Goal: Use online tool/utility: Utilize a website feature to perform a specific function

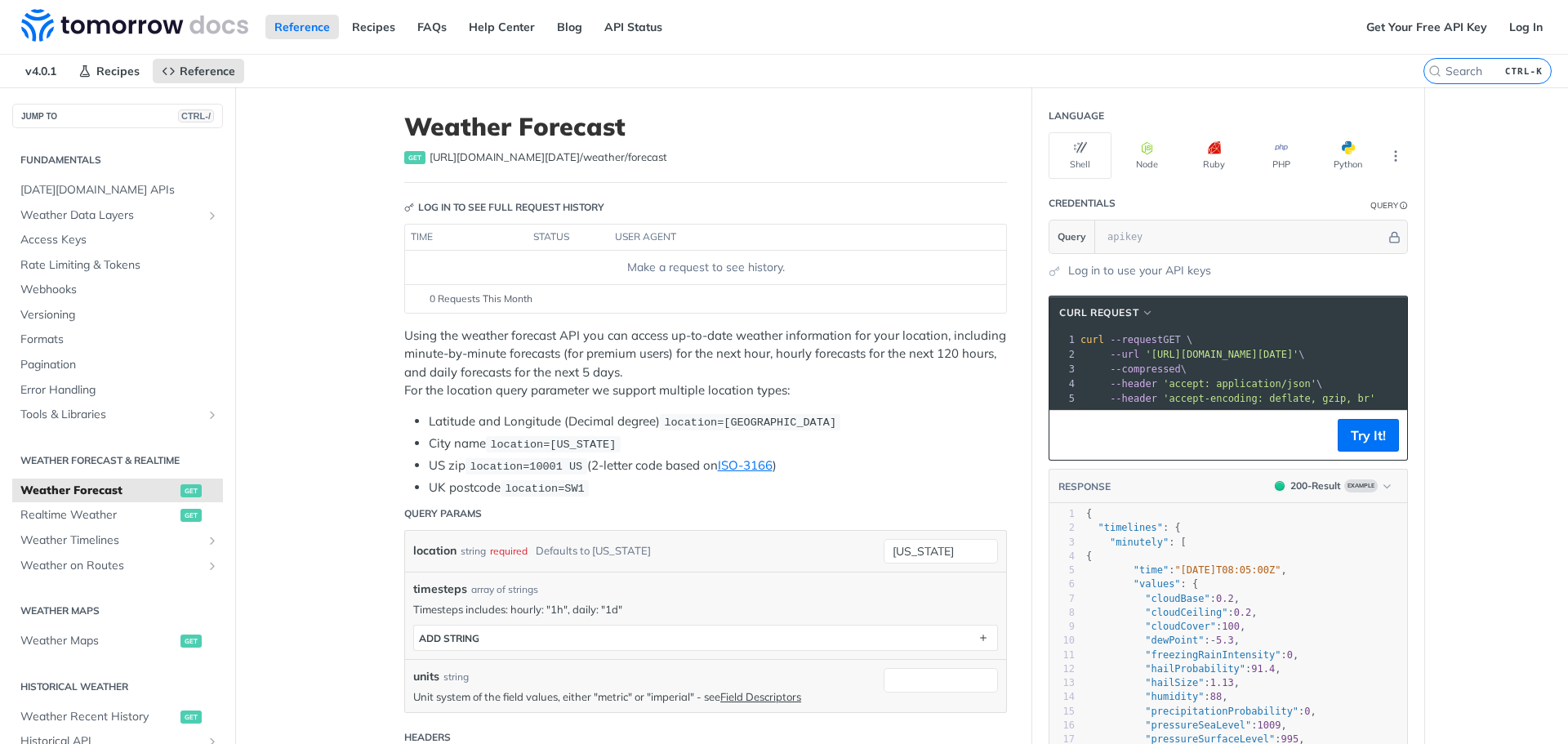
scroll to position [342, 0]
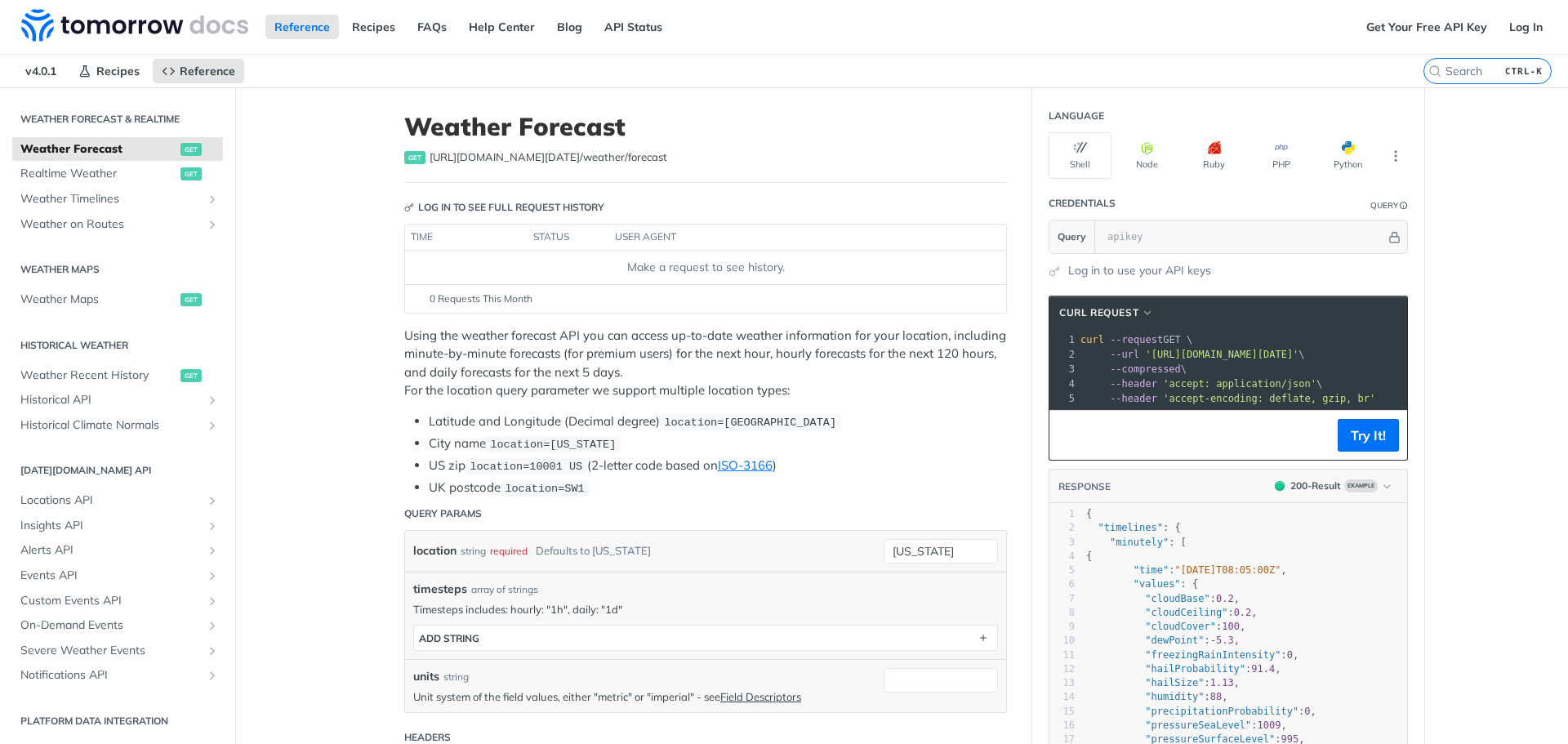
drag, startPoint x: 1463, startPoint y: 212, endPoint x: 1426, endPoint y: 243, distance: 48.3
click at [932, 551] on input "[US_STATE]" at bounding box center [940, 551] width 114 height 24
drag, startPoint x: 856, startPoint y: 554, endPoint x: 758, endPoint y: 555, distance: 98.0
click at [766, 554] on div "location string required Defaults to [US_STATE] [US_STATE] required type : stri…" at bounding box center [705, 552] width 601 height 41
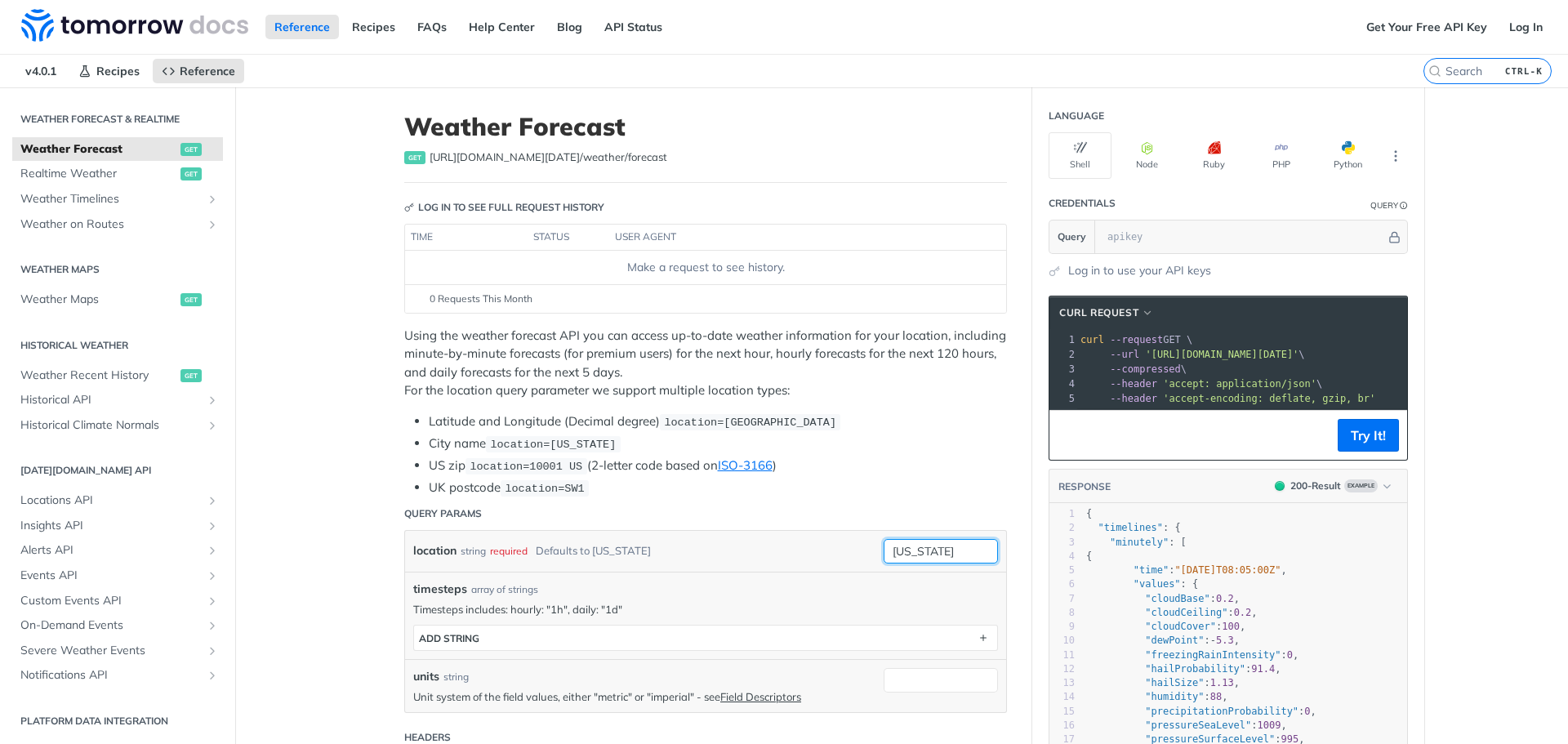
paste input "14°10'12.0 N 121°15'25.2 E"
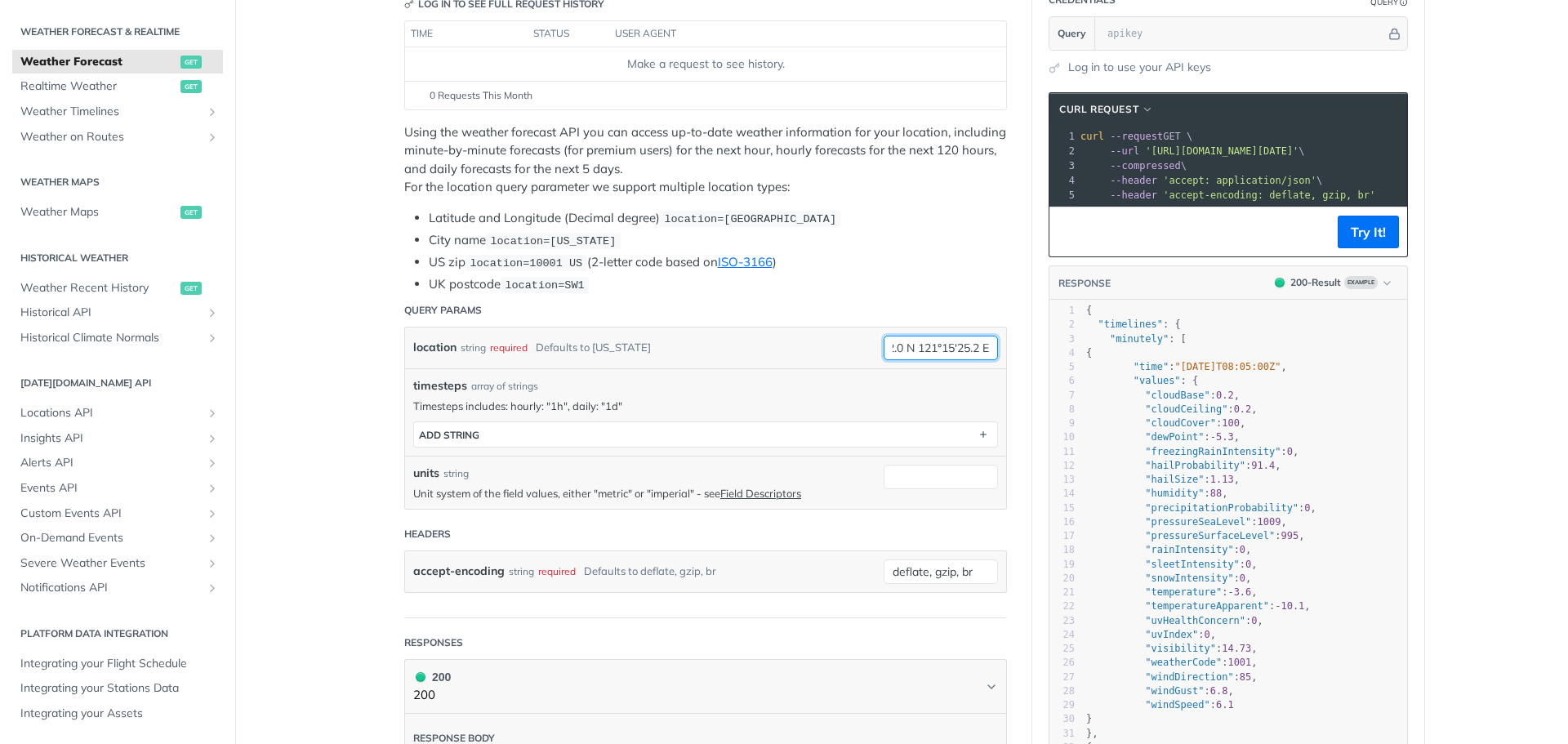
scroll to position [326, 0]
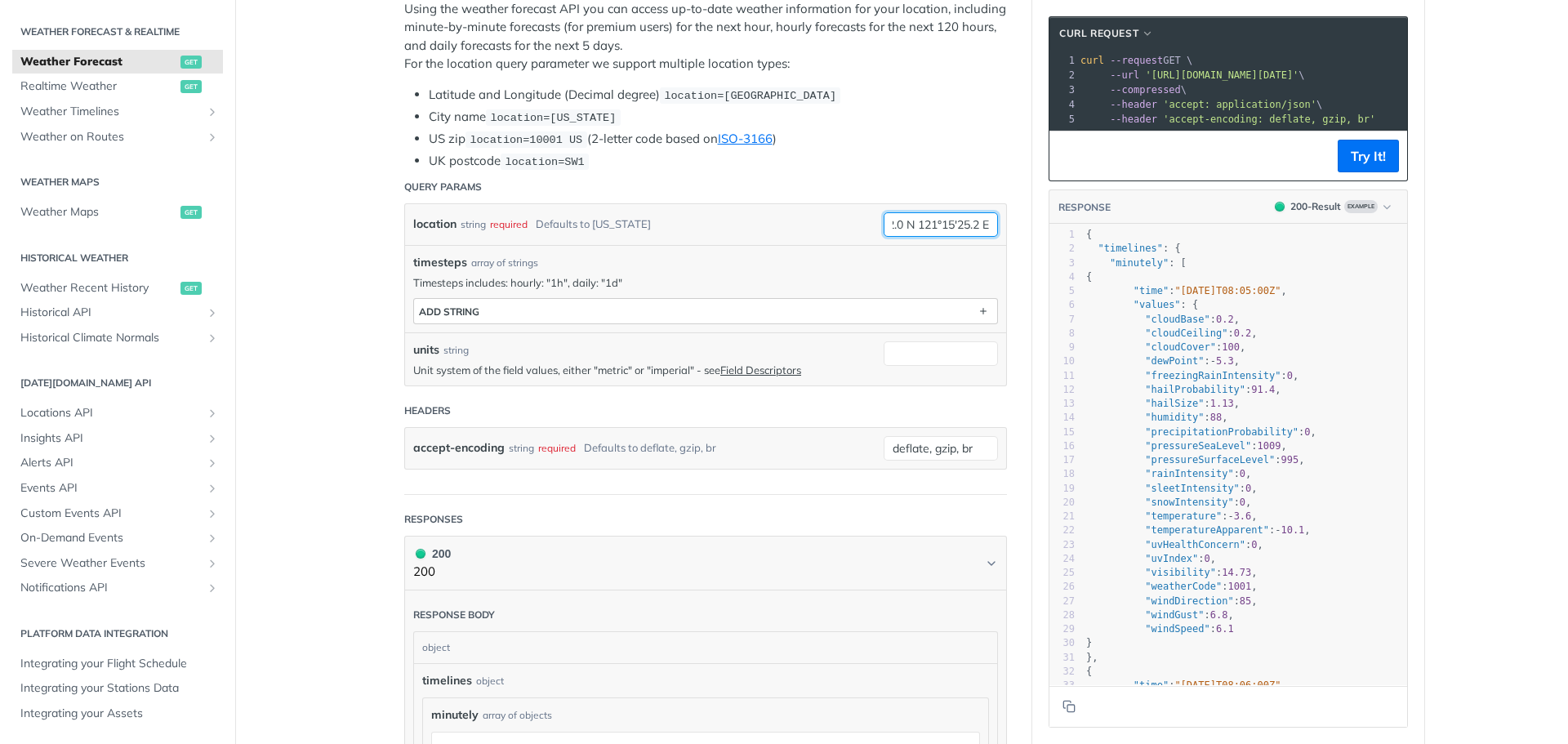
type input "14°10'12.0 N 121°15'25.2 E"
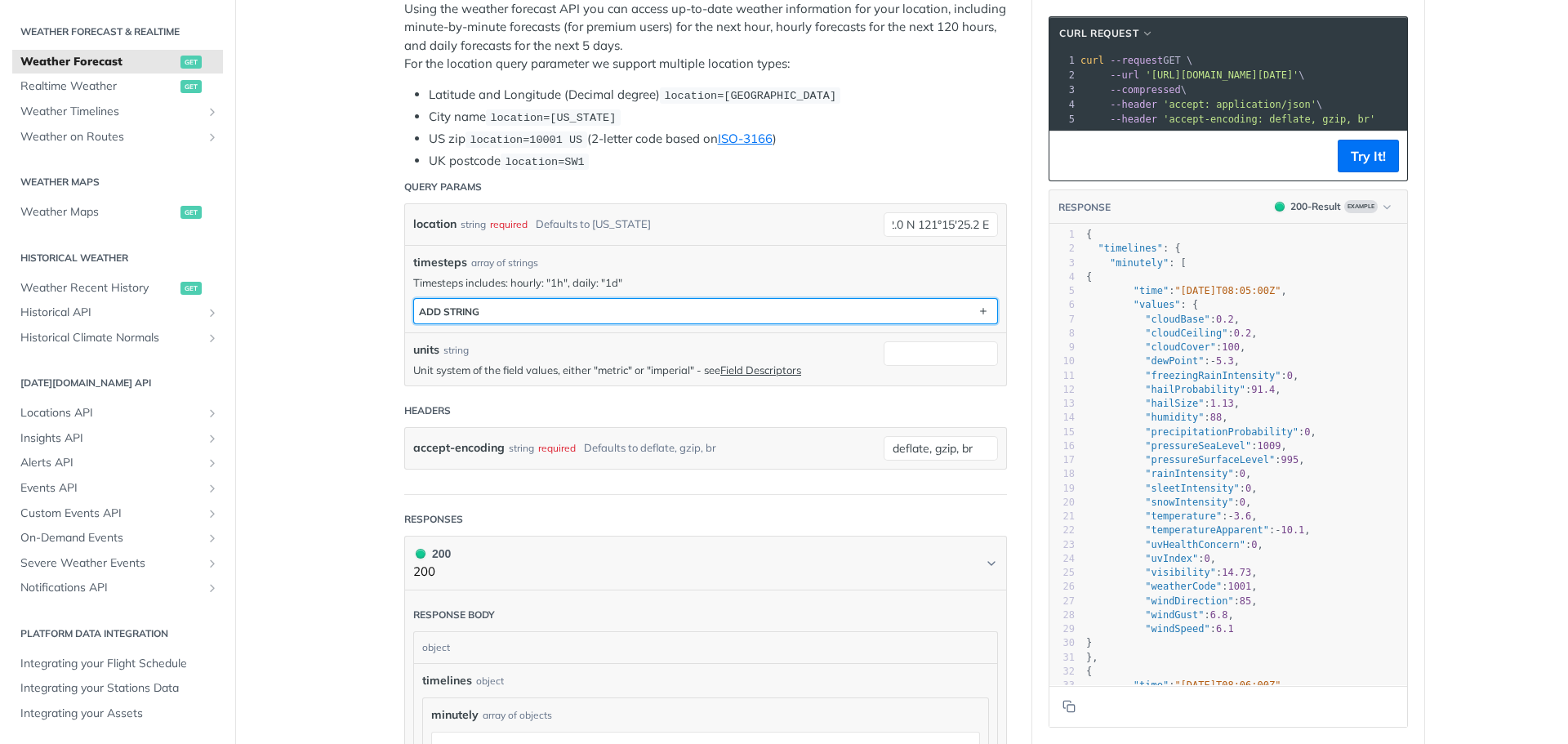
click at [508, 307] on button "ADD string" at bounding box center [705, 310] width 583 height 24
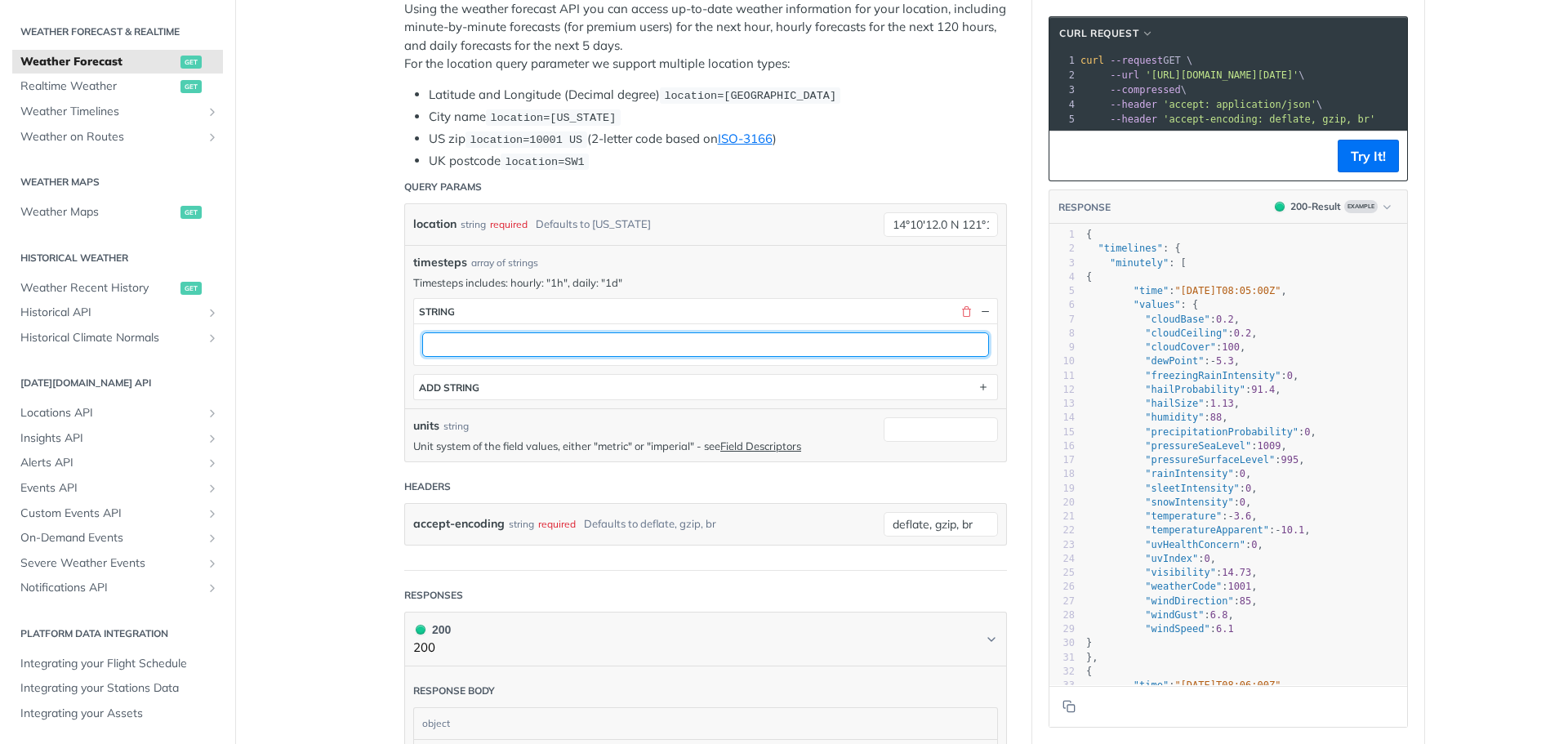
click at [498, 343] on input "text" at bounding box center [705, 344] width 567 height 24
type input "1d"
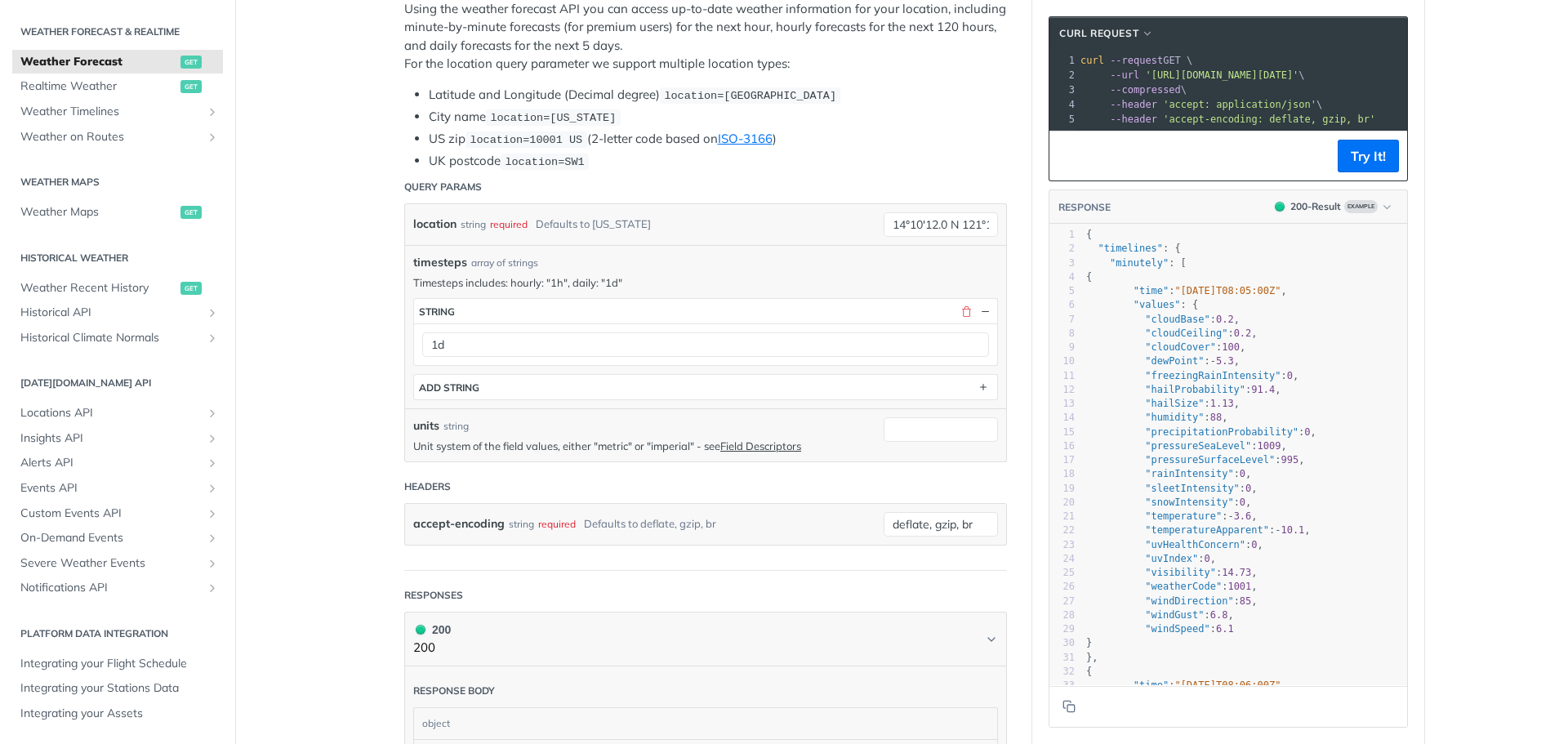
click at [1371, 166] on button "Try It!" at bounding box center [1368, 156] width 62 height 33
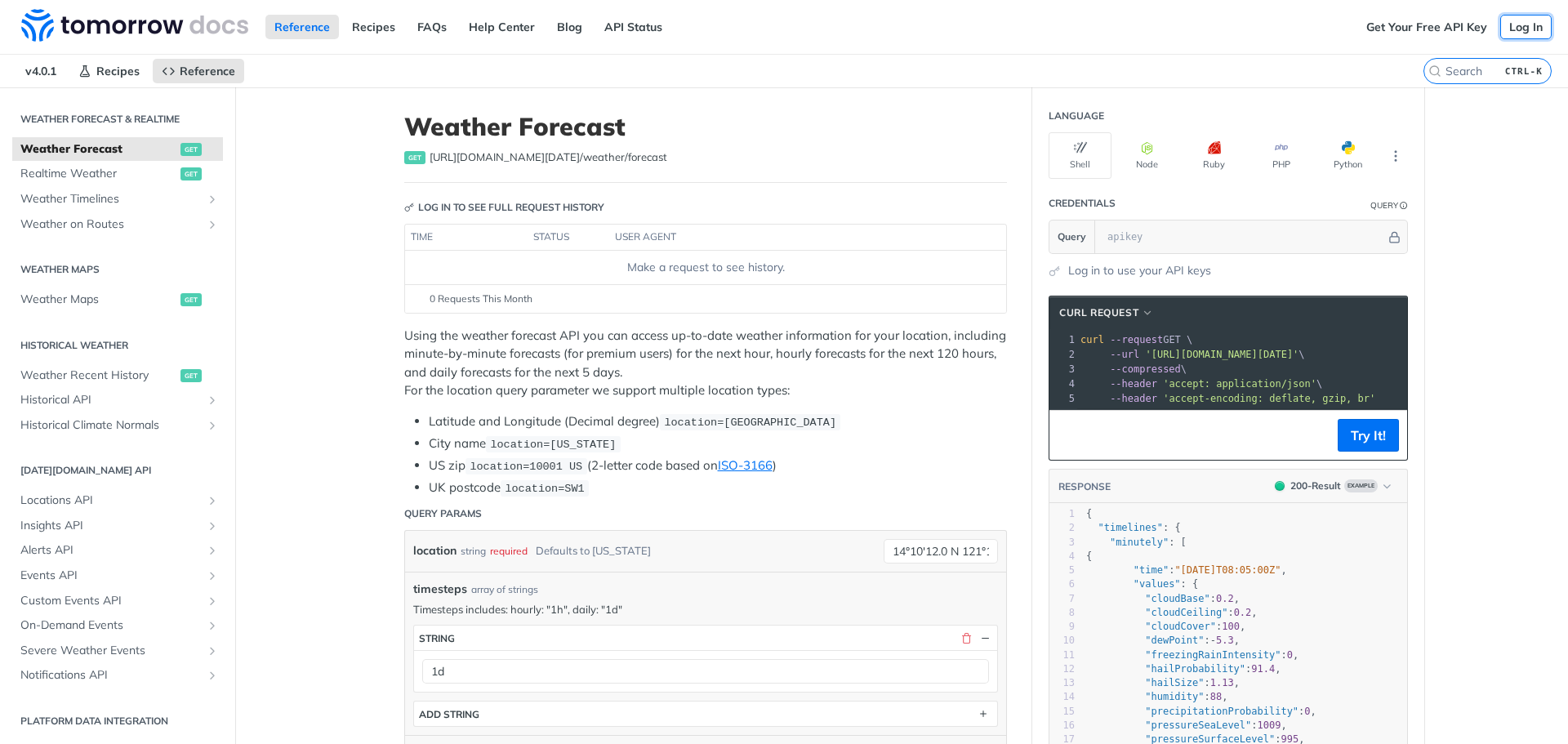
click at [1515, 28] on link "Log In" at bounding box center [1526, 26] width 52 height 24
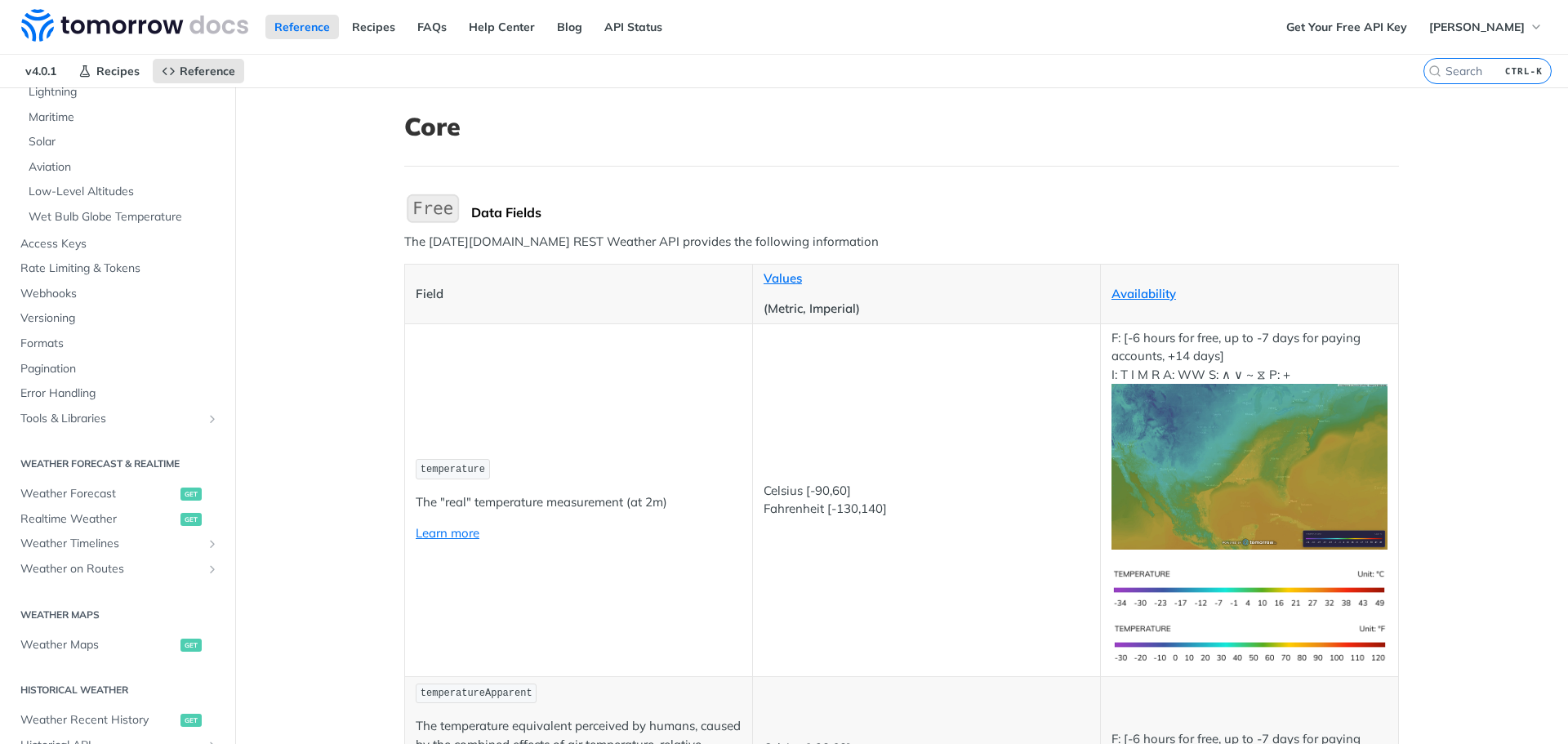
scroll to position [571, 0]
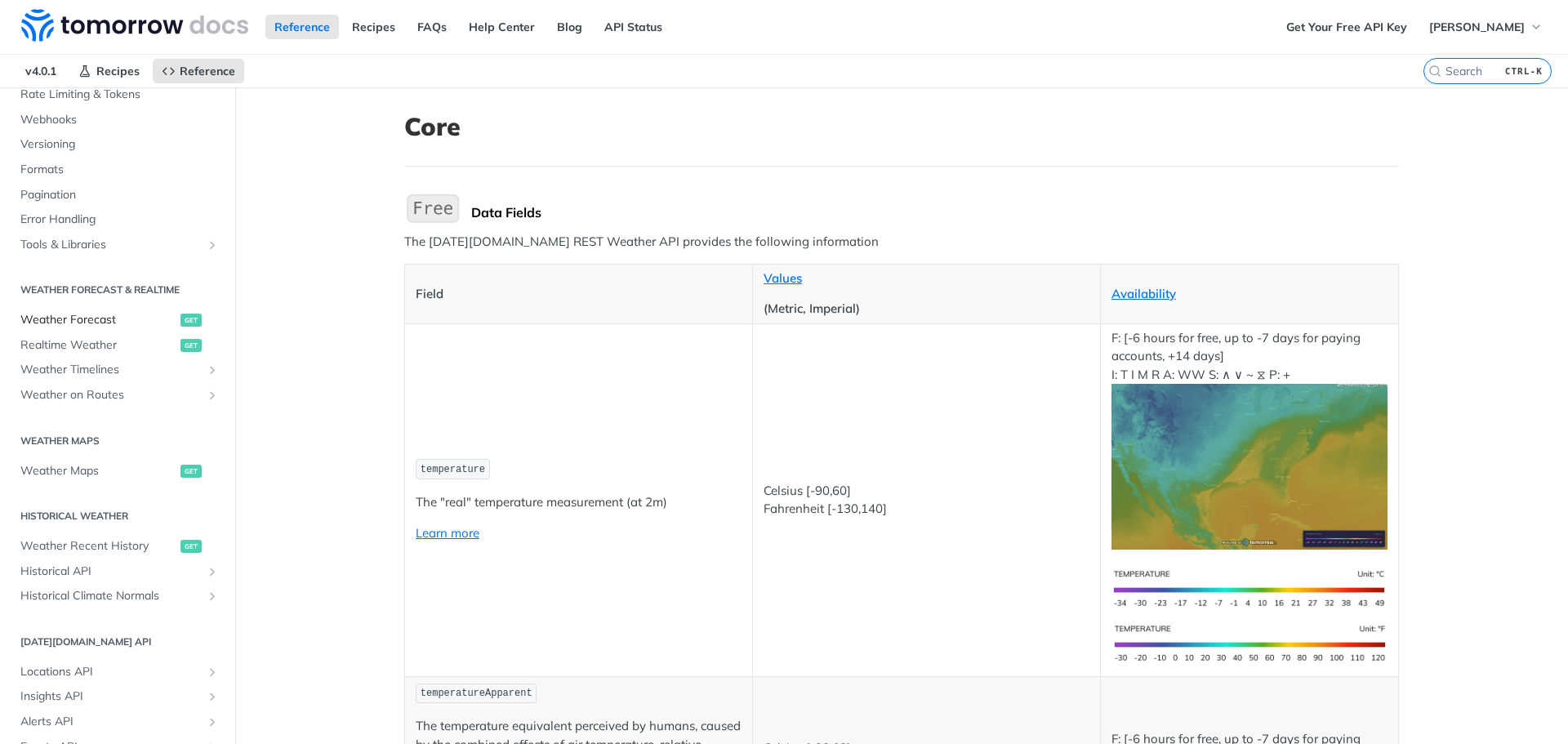
click at [90, 316] on span "Weather Forecast" at bounding box center [98, 320] width 156 height 16
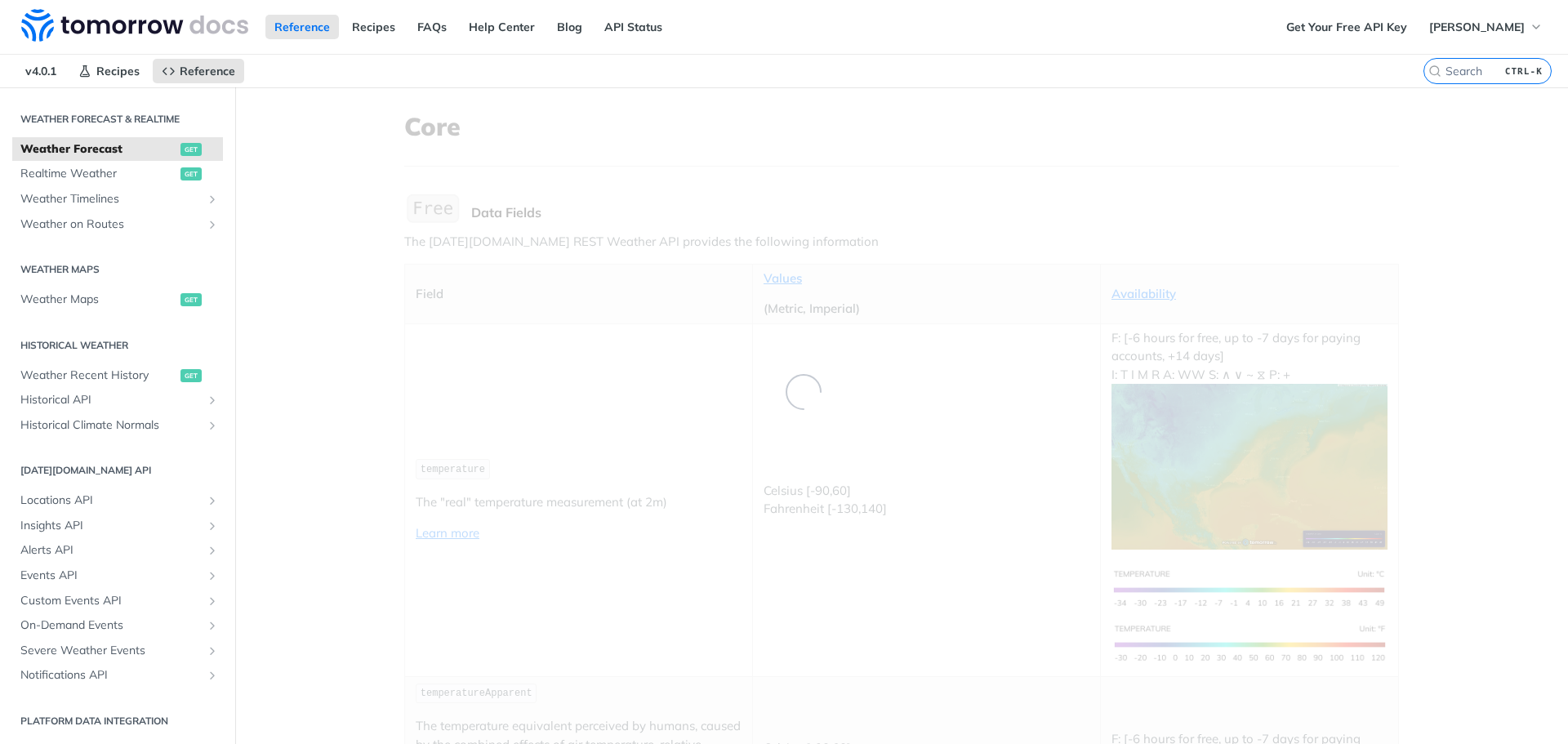
scroll to position [171, 0]
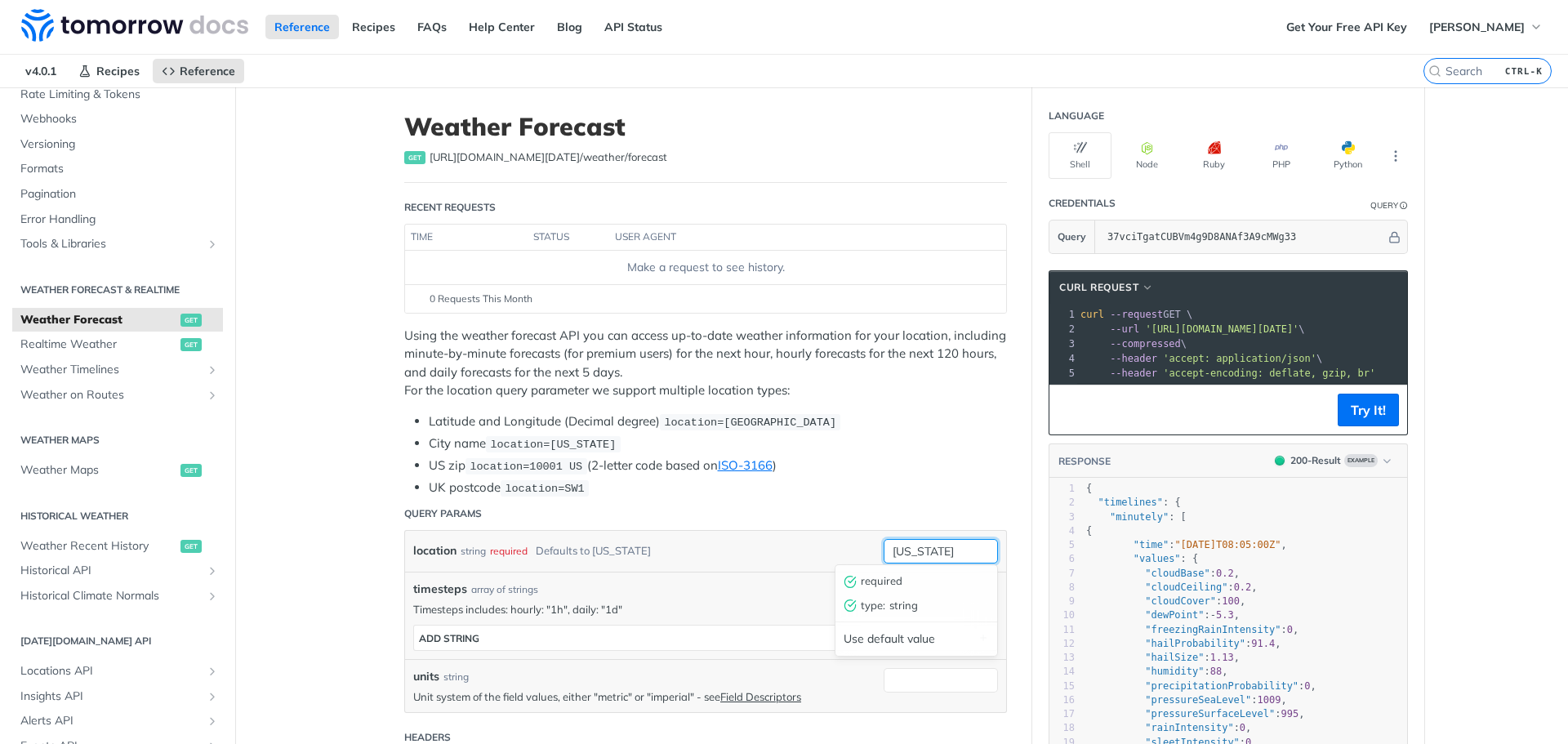
click at [915, 542] on input "[US_STATE]" at bounding box center [940, 551] width 114 height 24
drag, startPoint x: 947, startPoint y: 546, endPoint x: 721, endPoint y: 546, distance: 226.0
click at [721, 546] on div "location string required Defaults to [US_STATE] [US_STATE] required type : stri…" at bounding box center [705, 552] width 601 height 41
paste input "14°10'12.0 N 121°15'25.2 E"
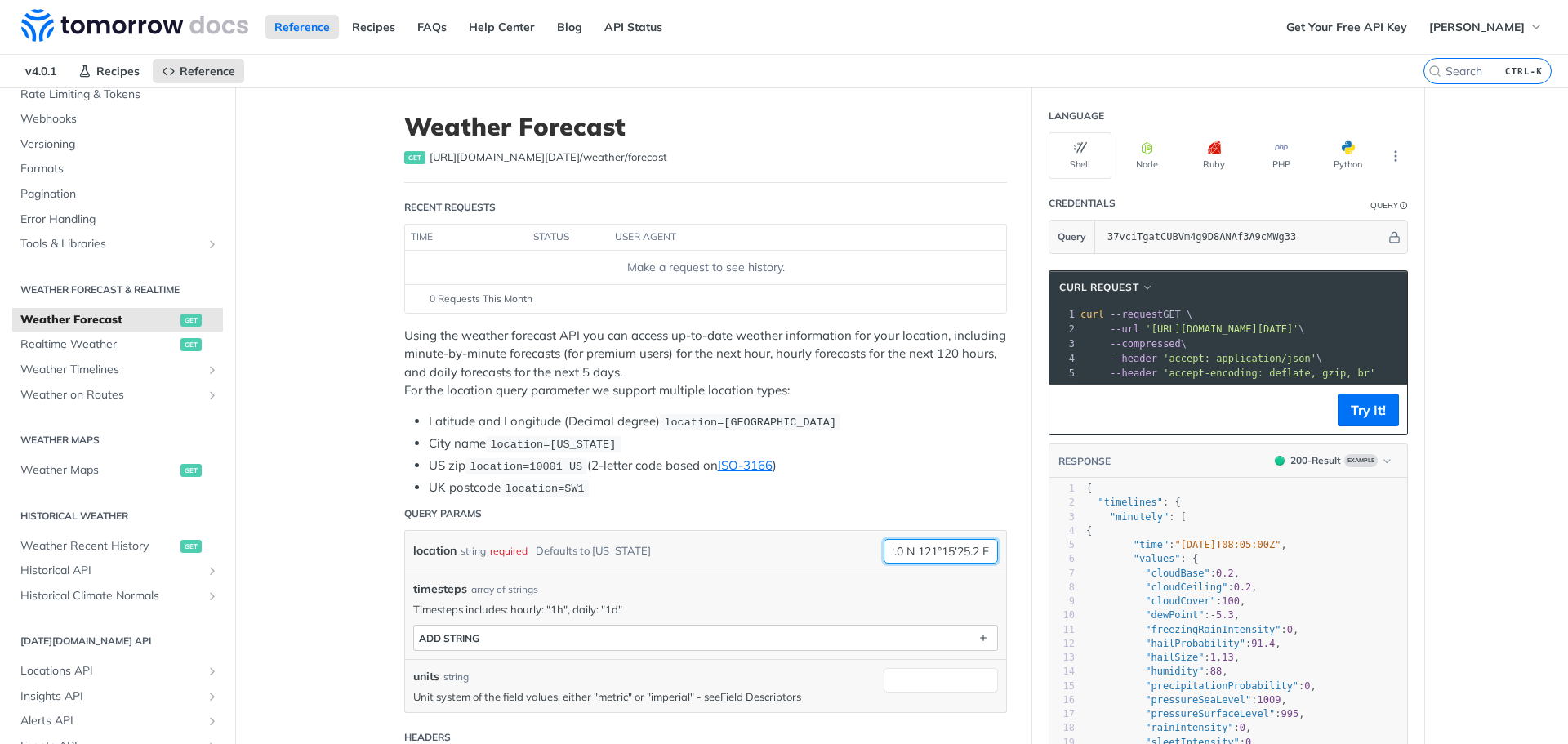
type input "14°10'12.0 N 121°15'25.2 E"
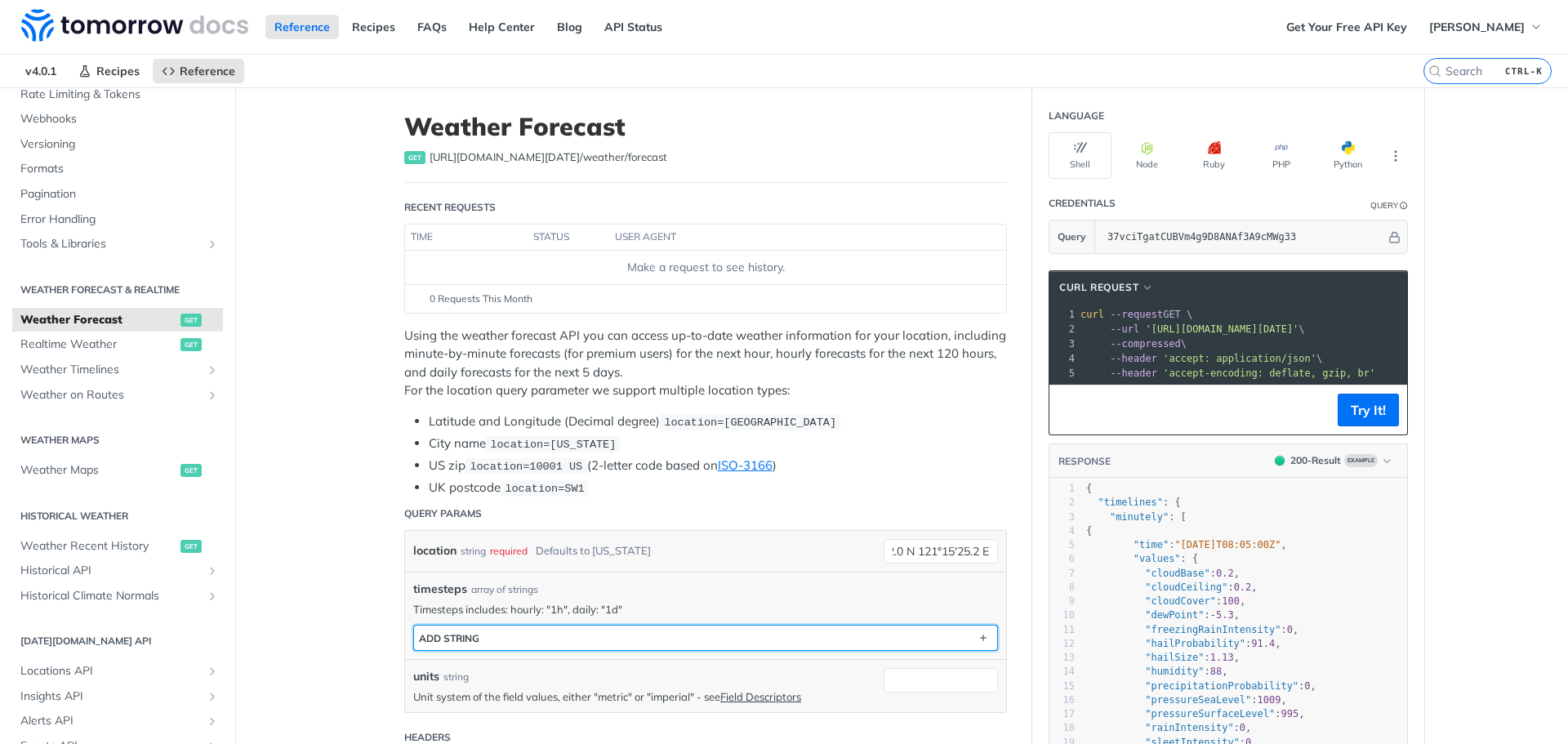
click at [501, 636] on button "ADD string" at bounding box center [705, 638] width 583 height 24
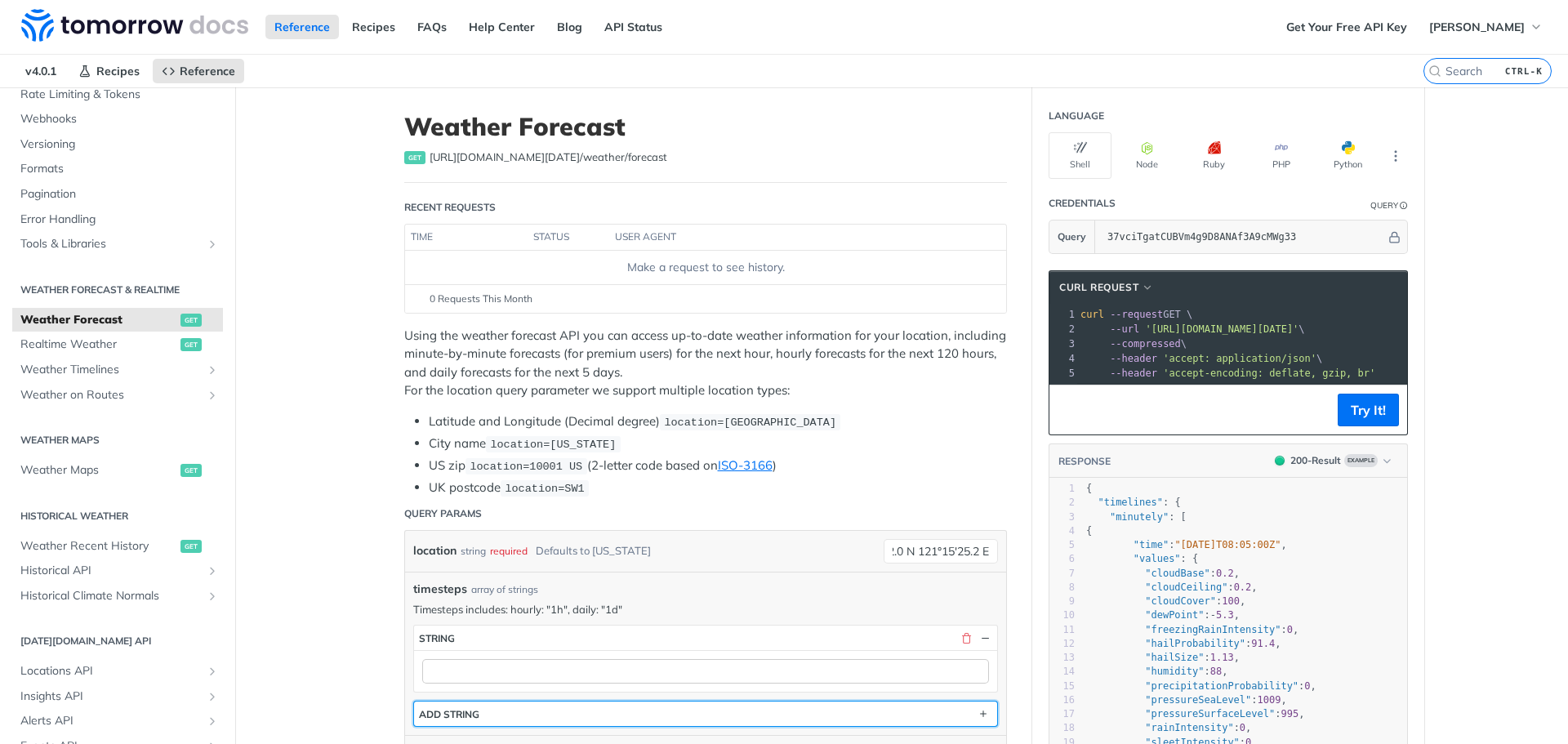
scroll to position [0, 0]
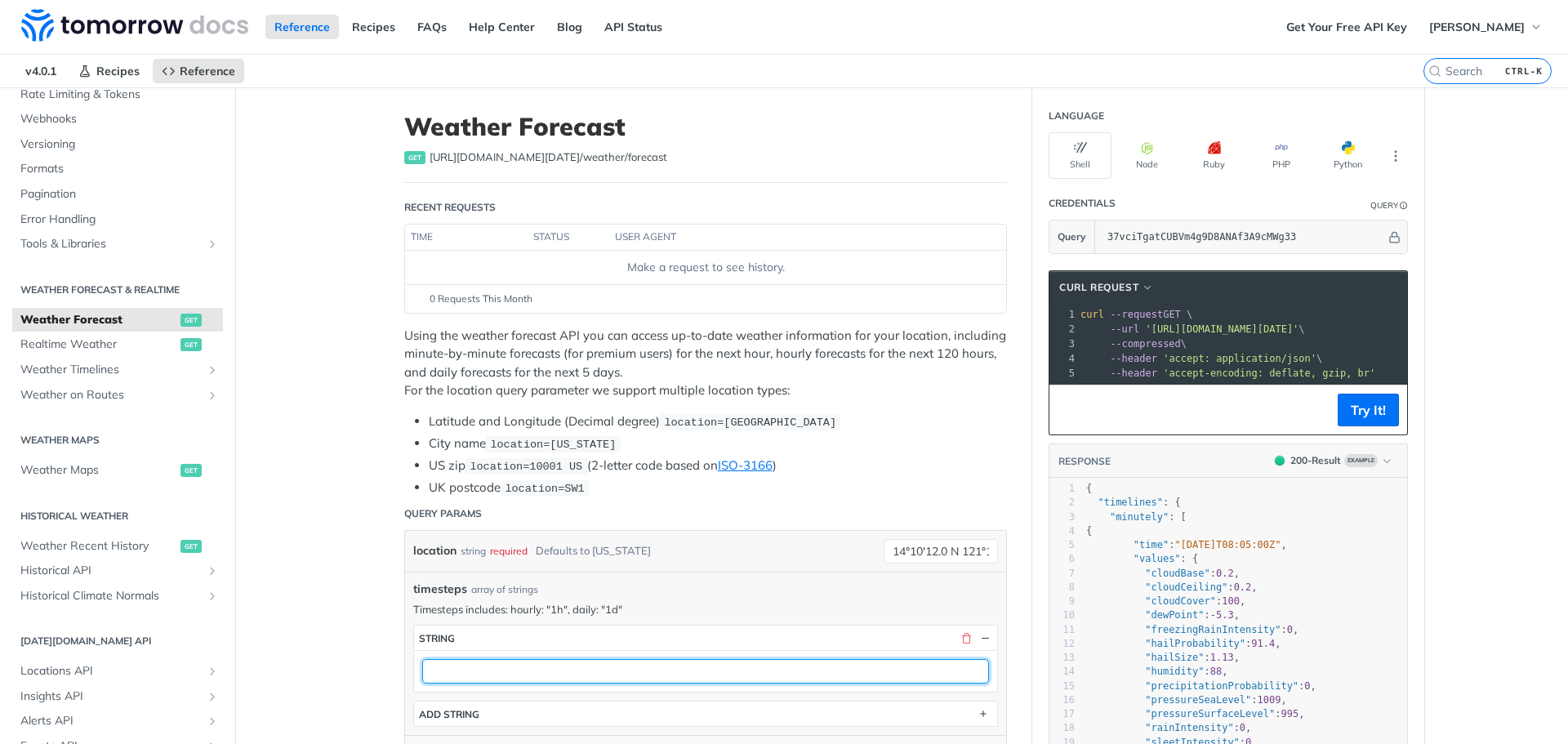
click at [478, 674] on input "text" at bounding box center [705, 671] width 567 height 24
type input "1d"
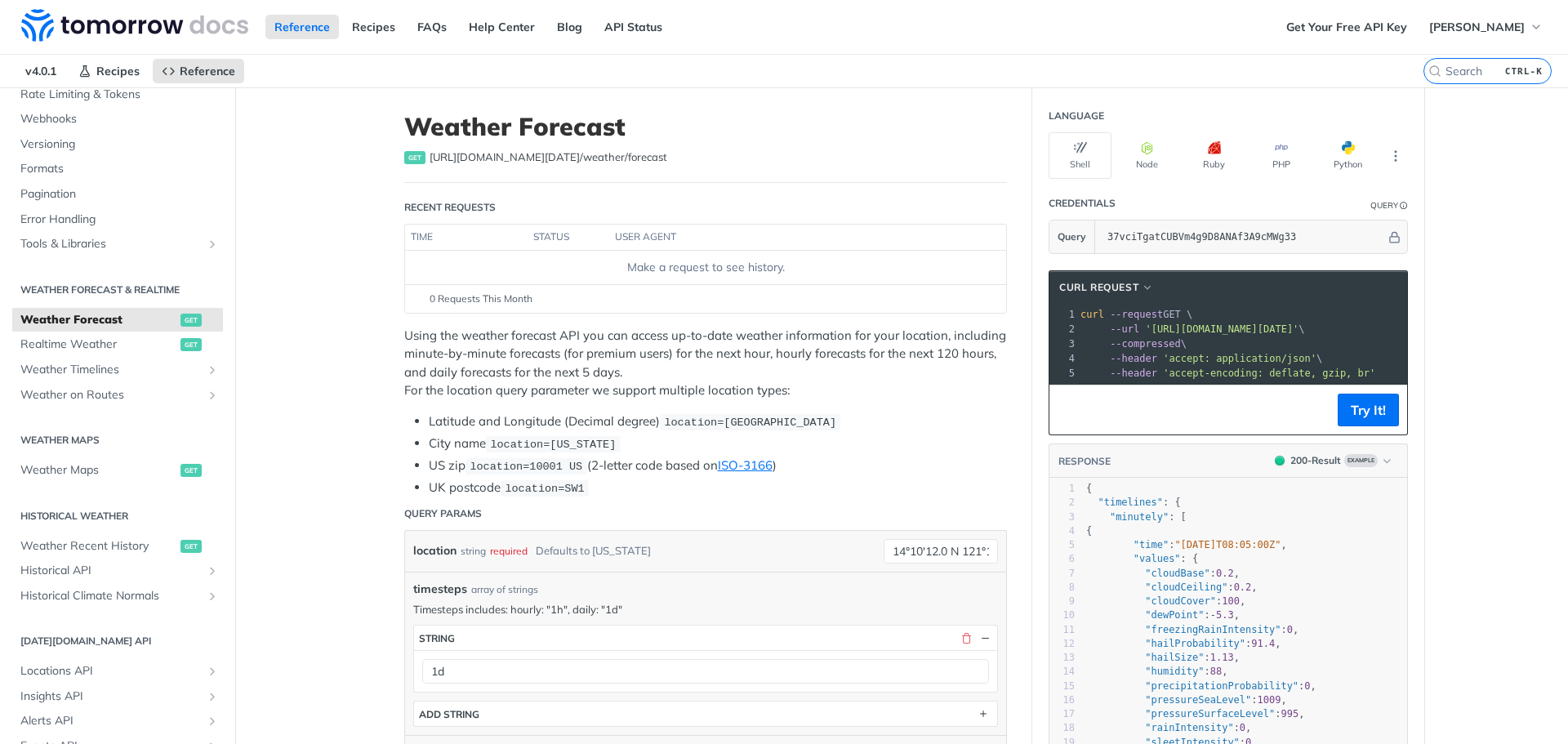
click at [1375, 417] on button "Try It!" at bounding box center [1368, 410] width 62 height 33
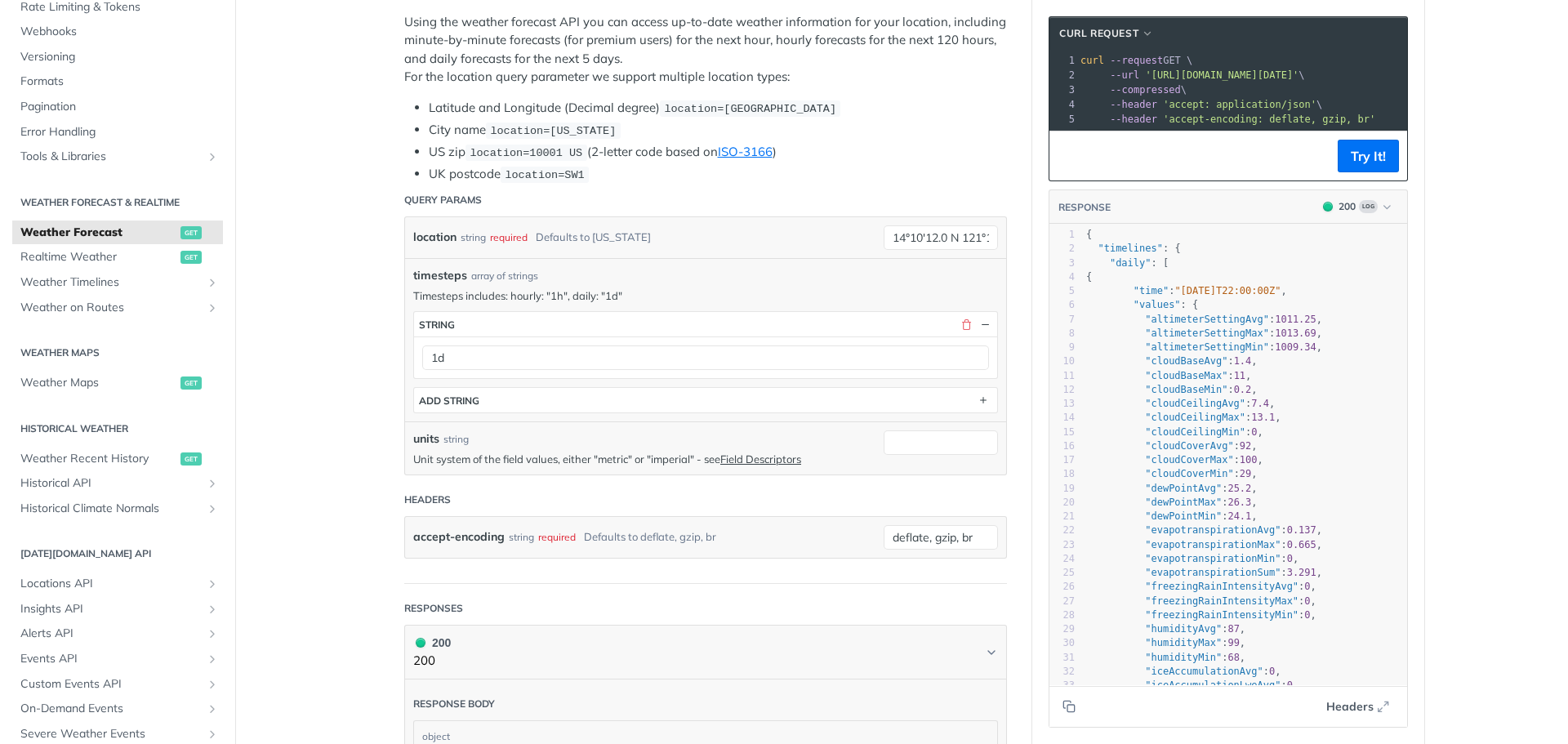
scroll to position [326, 0]
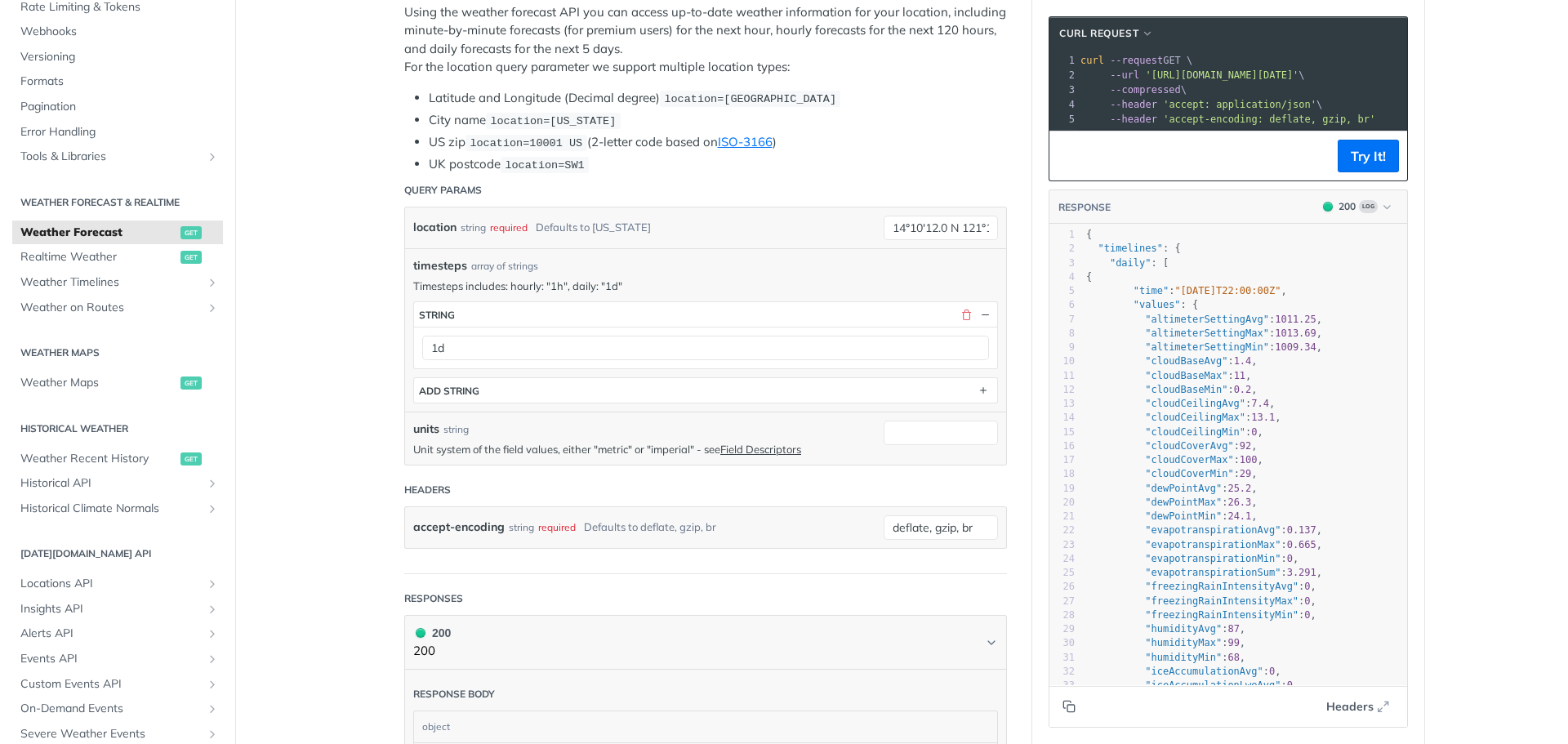
click at [1058, 703] on button "Copy to clipboard" at bounding box center [1069, 706] width 23 height 24
